Goal: Task Accomplishment & Management: Complete application form

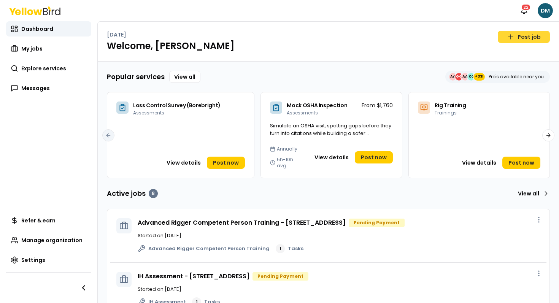
click at [512, 33] on icon at bounding box center [511, 37] width 8 height 8
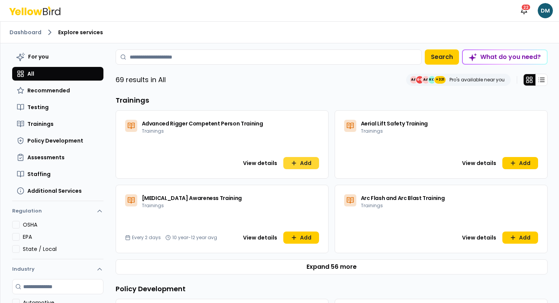
click at [306, 157] on button "Add" at bounding box center [301, 163] width 36 height 12
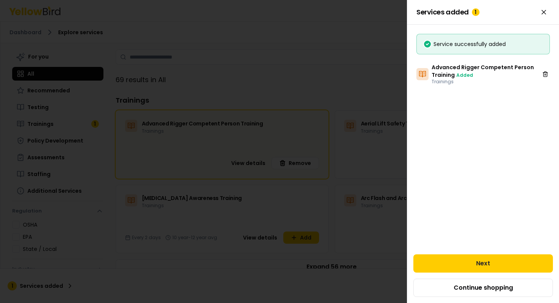
click at [301, 229] on div at bounding box center [279, 151] width 559 height 303
click at [301, 234] on div at bounding box center [279, 151] width 559 height 303
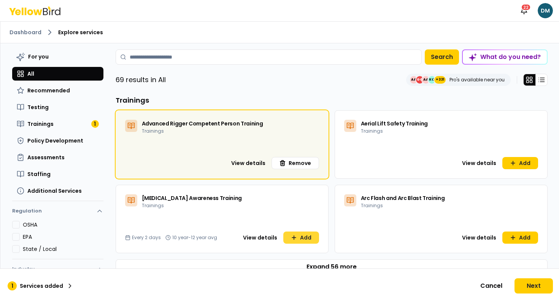
click at [291, 241] on button "Add" at bounding box center [301, 238] width 36 height 12
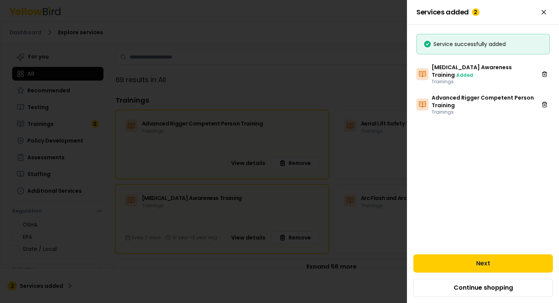
click at [272, 66] on div at bounding box center [279, 151] width 559 height 303
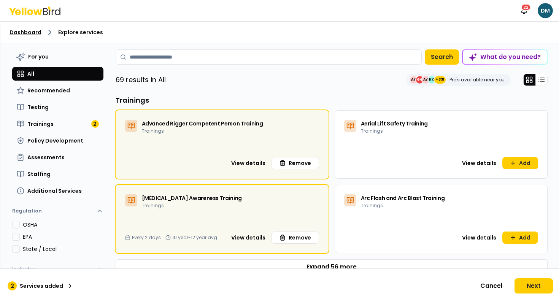
click at [28, 33] on link "Dashboard" at bounding box center [26, 33] width 32 height 8
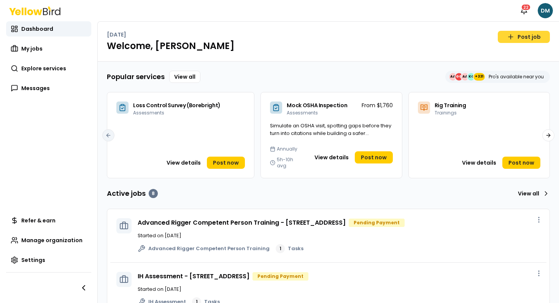
click at [514, 35] on icon at bounding box center [511, 37] width 8 height 8
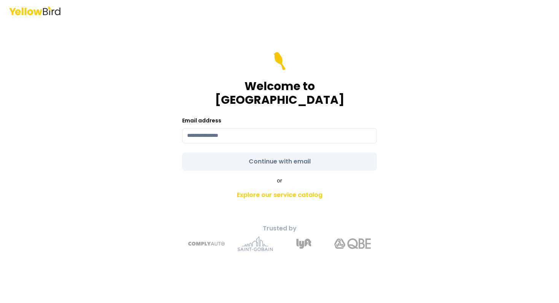
click at [237, 151] on form "Welcome to YellowBird Email address Continue with email" at bounding box center [279, 111] width 195 height 119
click at [244, 128] on input at bounding box center [279, 135] width 195 height 15
type input "**********"
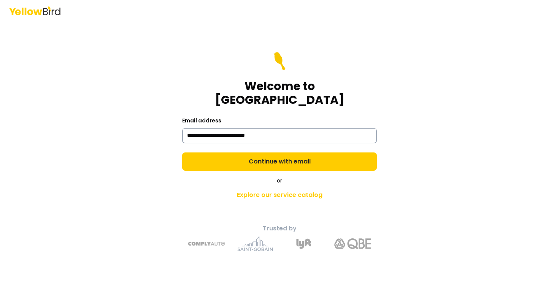
click link "Explore our service catalog" at bounding box center [280, 195] width 268 height 15
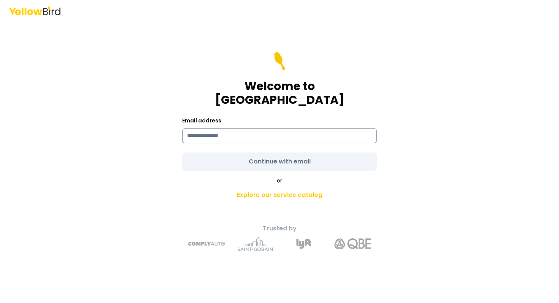
click at [257, 130] on input at bounding box center [279, 135] width 195 height 15
type input "**********"
click at [239, 156] on form "**********" at bounding box center [279, 111] width 195 height 119
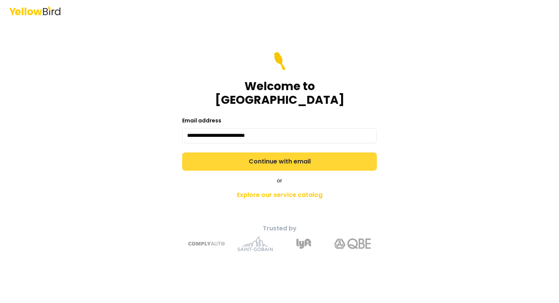
click at [239, 156] on button "Continue with email" at bounding box center [279, 162] width 195 height 18
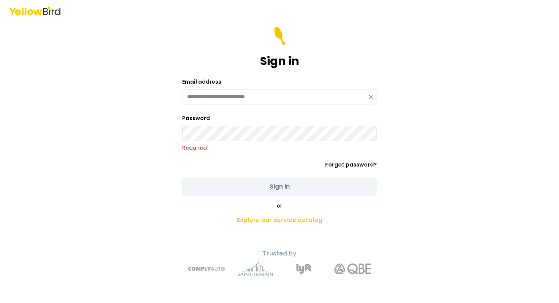
click at [369, 97] on icon at bounding box center [371, 97] width 6 height 6
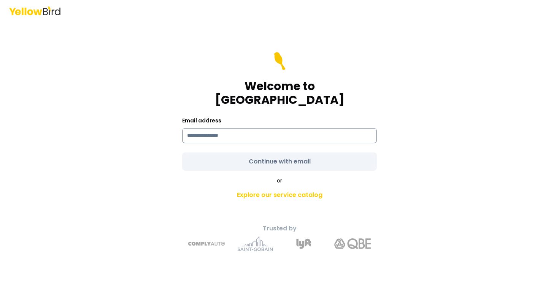
click at [248, 128] on input at bounding box center [279, 135] width 195 height 15
click at [227, 128] on input "*******" at bounding box center [279, 135] width 195 height 15
click at [238, 116] on div "Email address *******" at bounding box center [279, 129] width 195 height 27
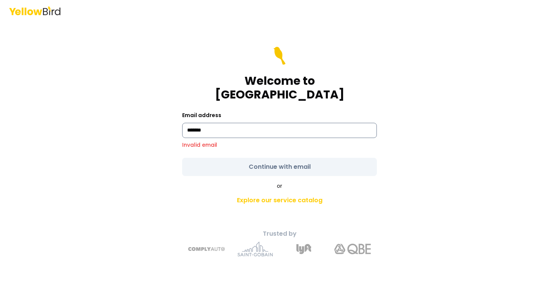
click at [231, 123] on input "*******" at bounding box center [279, 130] width 195 height 15
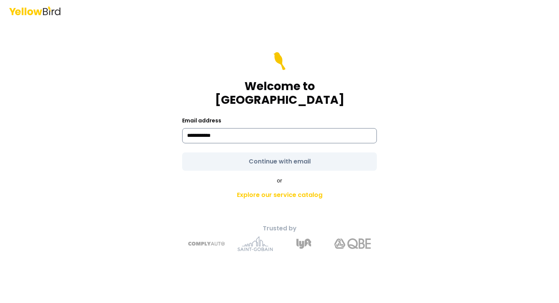
type input "**********"
click at [213, 149] on form "**********" at bounding box center [279, 111] width 195 height 119
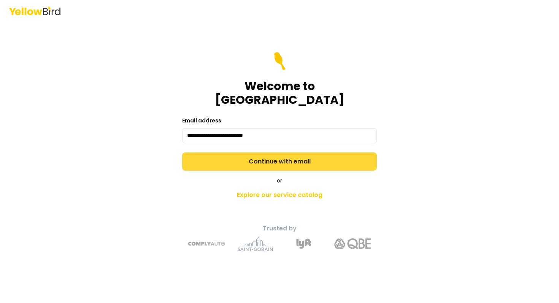
click at [223, 155] on button "Continue with email" at bounding box center [279, 162] width 195 height 18
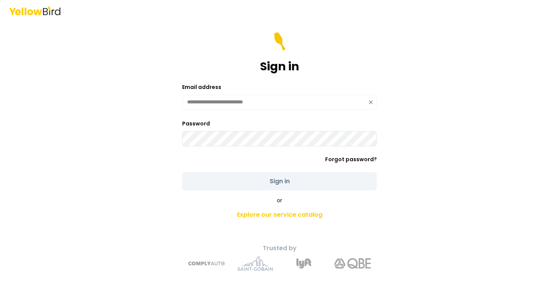
click at [371, 99] on div "**********" at bounding box center [279, 102] width 195 height 15
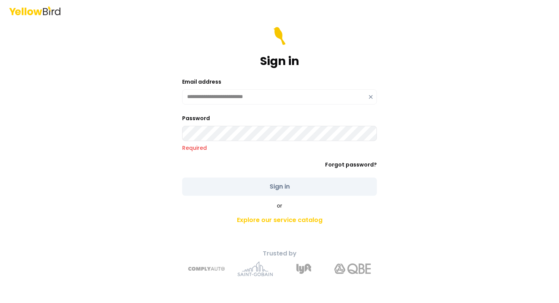
click at [367, 98] on div "**********" at bounding box center [279, 96] width 195 height 15
click at [370, 98] on icon at bounding box center [371, 97] width 6 height 6
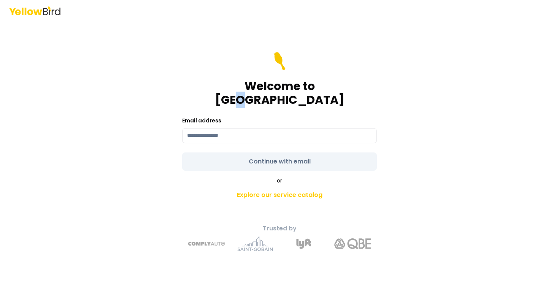
click at [304, 100] on h1 "Welcome to YellowBird" at bounding box center [279, 92] width 195 height 27
click at [246, 128] on input at bounding box center [279, 135] width 195 height 15
type input "**********"
click at [214, 162] on form "**********" at bounding box center [279, 111] width 195 height 119
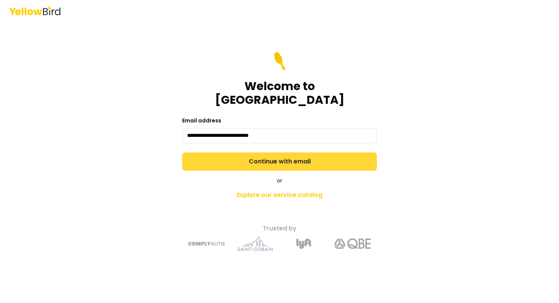
click at [238, 156] on button "Continue with email" at bounding box center [279, 162] width 195 height 18
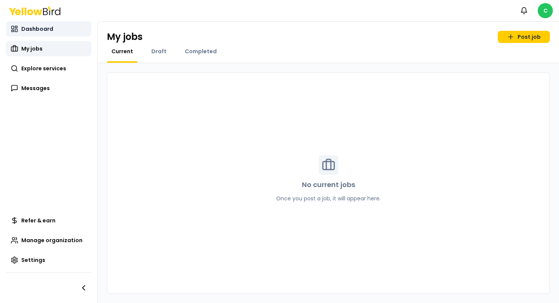
click at [46, 30] on span "Dashboard" at bounding box center [37, 29] width 32 height 8
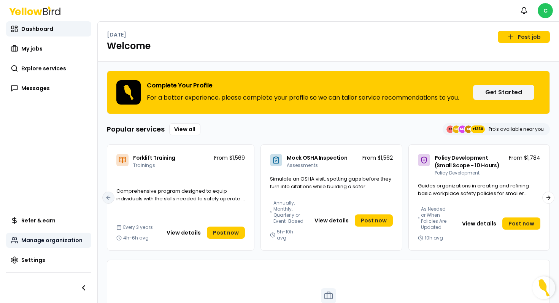
click at [52, 239] on span "Manage organization" at bounding box center [51, 241] width 61 height 8
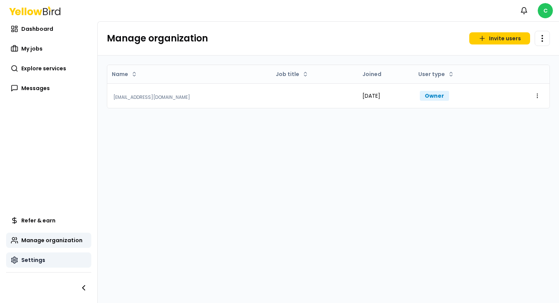
click at [24, 262] on span "Settings" at bounding box center [33, 260] width 24 height 8
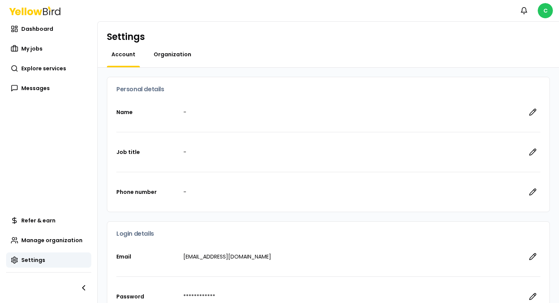
click at [176, 53] on span "Organization" at bounding box center [173, 55] width 38 height 8
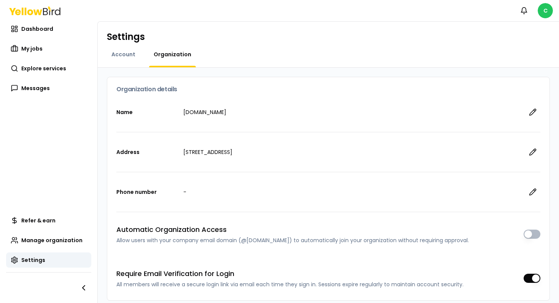
scroll to position [40, 0]
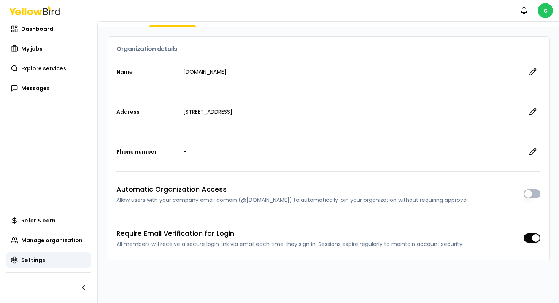
click at [545, 235] on div "Name goyellowbird.com Address 2111 East Highland Avenue, Phoenix, AZ, 85016 Pho…" at bounding box center [328, 156] width 442 height 208
click at [531, 241] on button "button" at bounding box center [532, 238] width 17 height 9
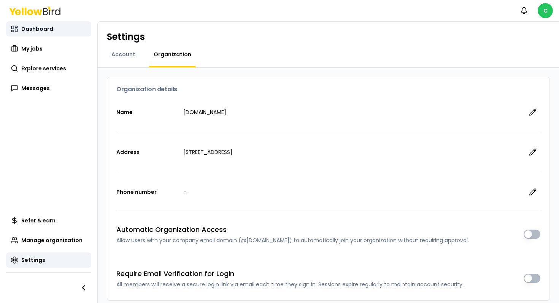
click at [50, 24] on link "Dashboard" at bounding box center [48, 28] width 85 height 15
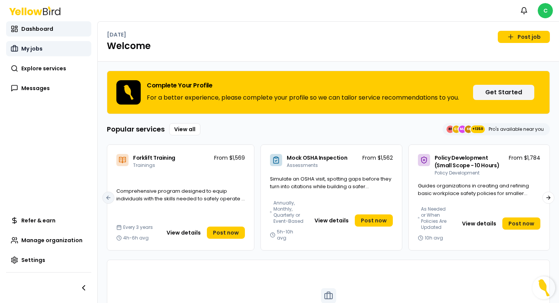
click at [57, 55] on link "My jobs" at bounding box center [48, 48] width 85 height 15
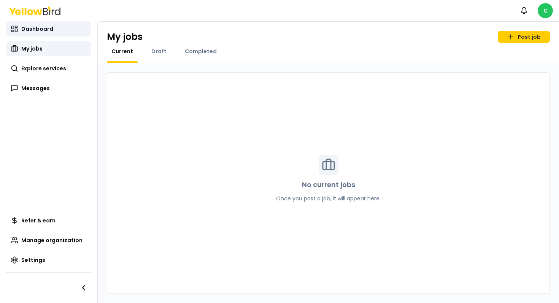
click at [60, 35] on link "Dashboard" at bounding box center [48, 28] width 85 height 15
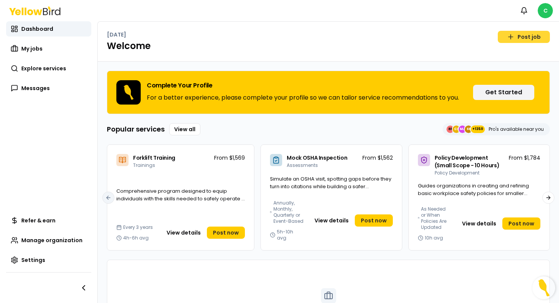
click at [507, 39] on link "Post job" at bounding box center [524, 37] width 52 height 12
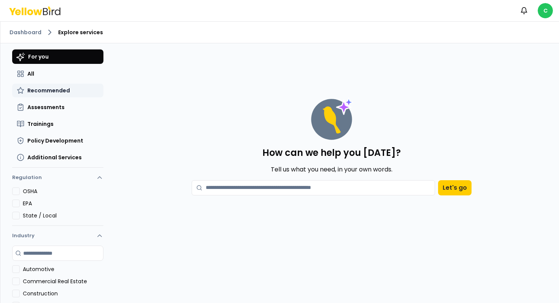
click at [59, 84] on button "Recommended" at bounding box center [57, 91] width 91 height 14
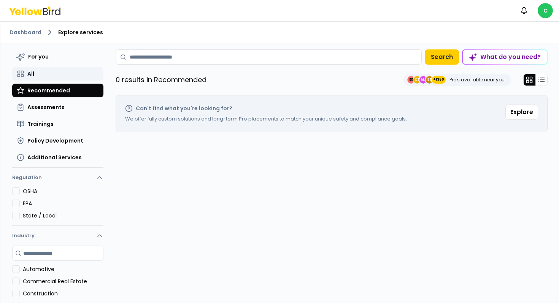
click at [55, 78] on button "All" at bounding box center [57, 74] width 91 height 14
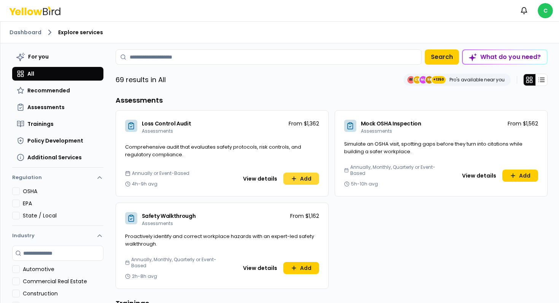
click at [309, 178] on button "Add" at bounding box center [301, 179] width 36 height 12
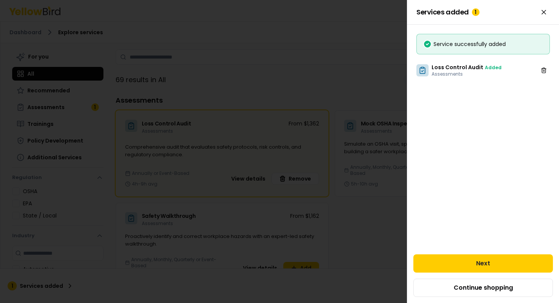
click at [345, 228] on div at bounding box center [279, 151] width 559 height 303
click at [297, 265] on icon at bounding box center [294, 268] width 6 height 6
click at [345, 242] on div at bounding box center [279, 151] width 559 height 303
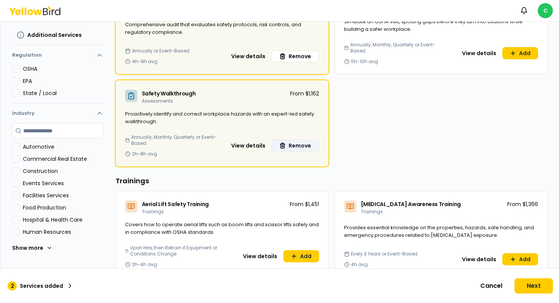
scroll to position [46, 0]
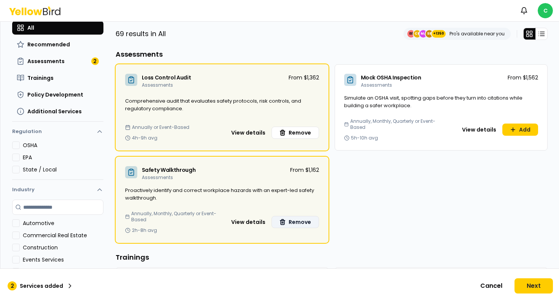
click at [46, 13] on icon at bounding box center [34, 10] width 51 height 9
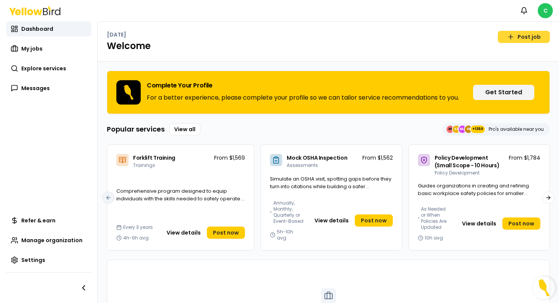
click at [526, 39] on link "Post job" at bounding box center [524, 37] width 52 height 12
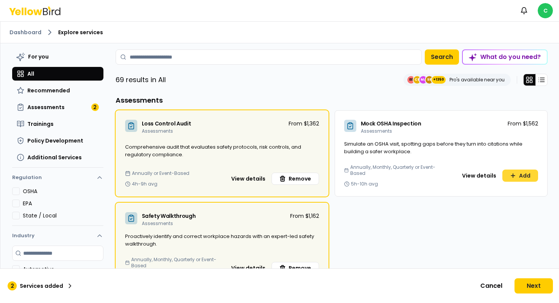
click at [513, 175] on icon at bounding box center [513, 175] width 0 height 3
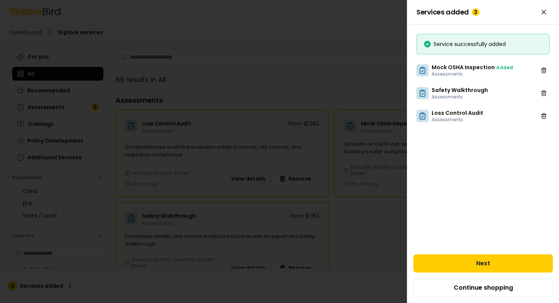
click at [349, 86] on div at bounding box center [279, 151] width 559 height 303
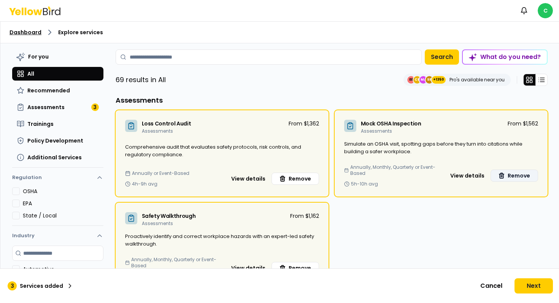
click at [24, 33] on link "Dashboard" at bounding box center [26, 33] width 32 height 8
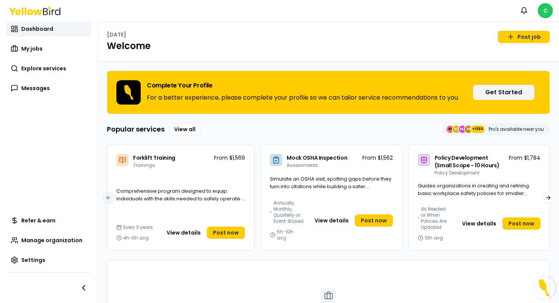
scroll to position [82, 0]
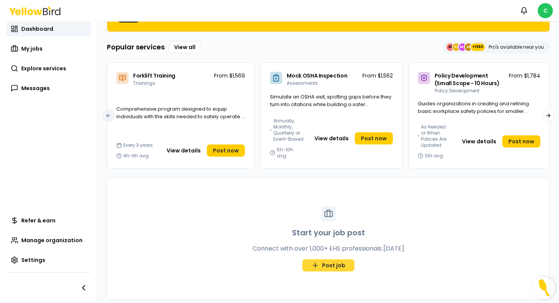
click at [319, 262] on icon at bounding box center [316, 266] width 8 height 8
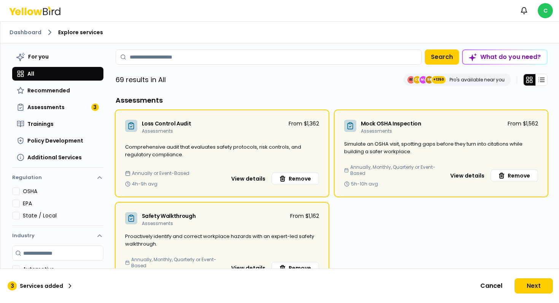
click at [275, 86] on div "69 results in All EE CE MJ SE +1350 Pro's available near you" at bounding box center [332, 80] width 432 height 12
click at [256, 77] on div "69 results in All EE CE MJ SE +1350 Pro's available near you" at bounding box center [332, 80] width 432 height 12
click at [41, 31] on ol "Dashboard Explore services" at bounding box center [280, 32] width 540 height 9
click at [28, 32] on link "Dashboard" at bounding box center [26, 33] width 32 height 8
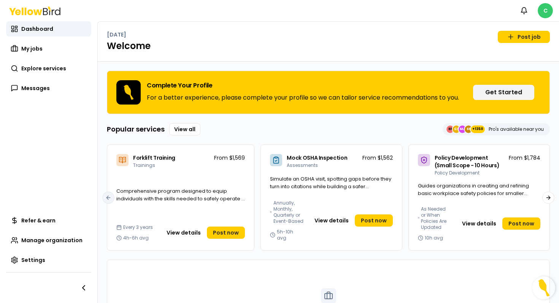
click at [551, 13] on html "Notifications C Dashboard My jobs Explore services Messages Refer & earn Manage…" at bounding box center [279, 151] width 559 height 303
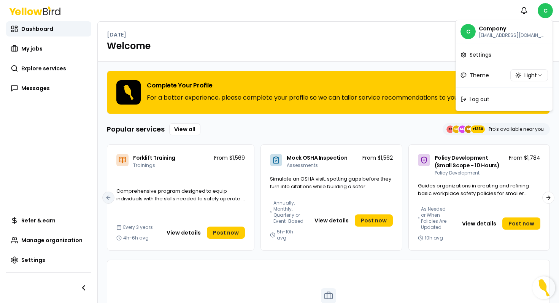
click at [332, 54] on html "Notifications C Dashboard My jobs Explore services Messages Refer & earn Manage…" at bounding box center [279, 151] width 559 height 303
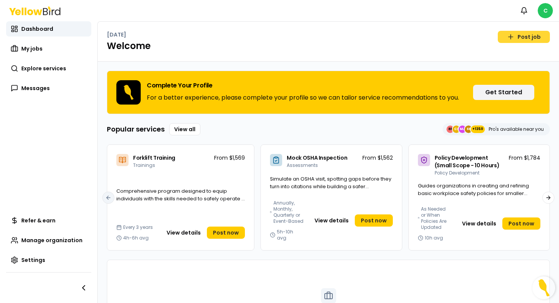
click at [529, 37] on link "Post job" at bounding box center [524, 37] width 52 height 12
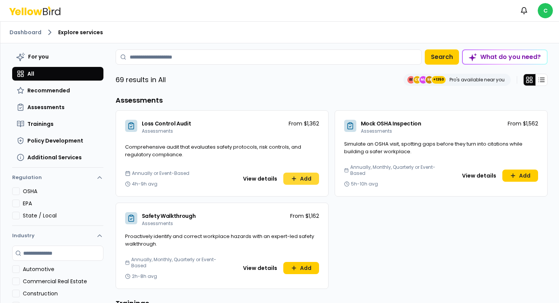
click at [289, 180] on button "Add" at bounding box center [301, 179] width 36 height 12
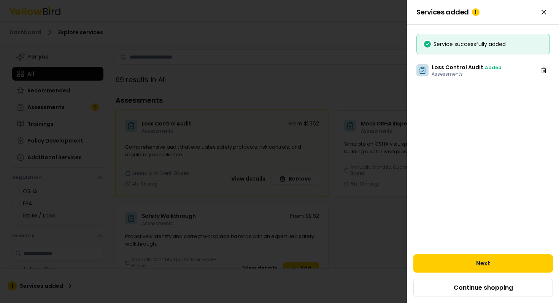
click at [352, 212] on div at bounding box center [279, 151] width 559 height 303
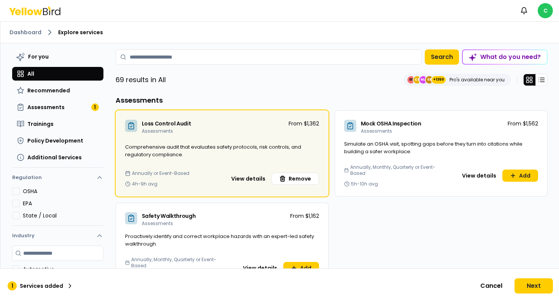
click at [25, 37] on div "Dashboard Explore services" at bounding box center [279, 33] width 559 height 22
click at [28, 34] on link "Dashboard" at bounding box center [26, 33] width 32 height 8
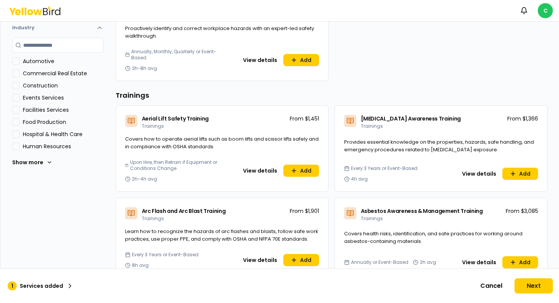
scroll to position [186, 0]
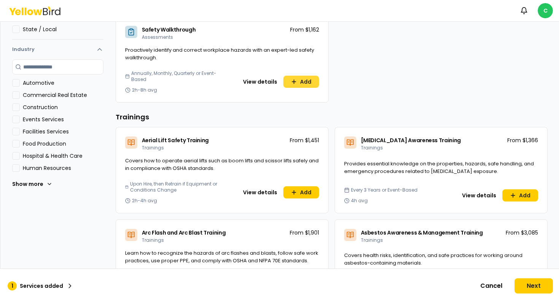
click at [300, 82] on button "Add" at bounding box center [301, 82] width 36 height 12
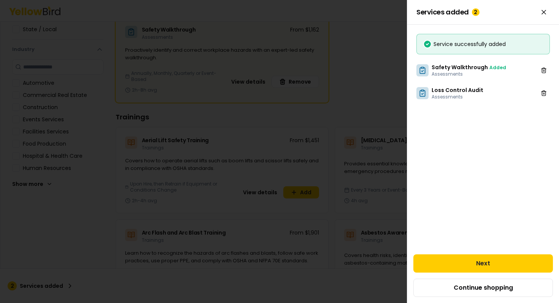
click at [361, 85] on div at bounding box center [279, 151] width 559 height 303
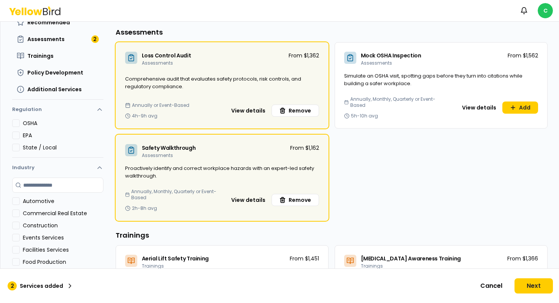
scroll to position [0, 0]
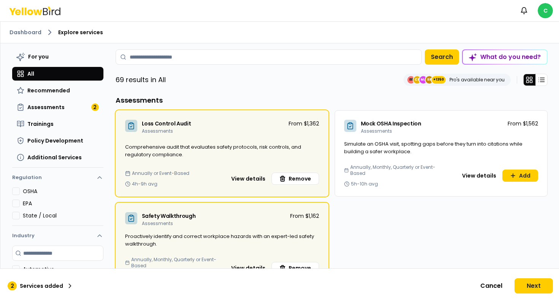
click at [36, 32] on link "Dashboard" at bounding box center [26, 33] width 32 height 8
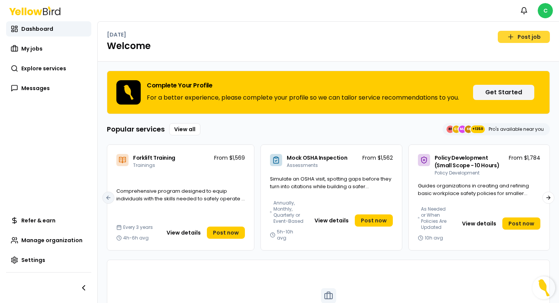
click at [525, 31] on link "Post job" at bounding box center [524, 37] width 52 height 12
